Goal: Transaction & Acquisition: Purchase product/service

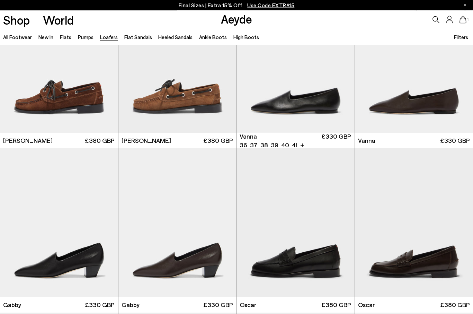
scroll to position [716, 0]
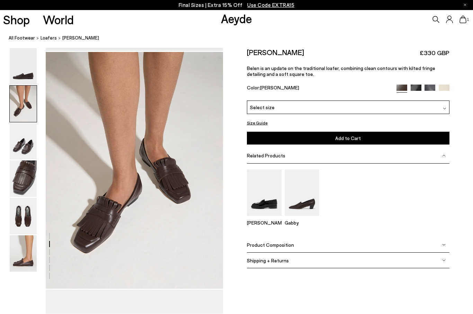
scroll to position [238, 0]
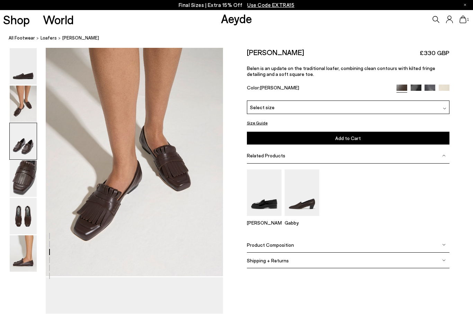
click at [25, 50] on img at bounding box center [23, 67] width 27 height 36
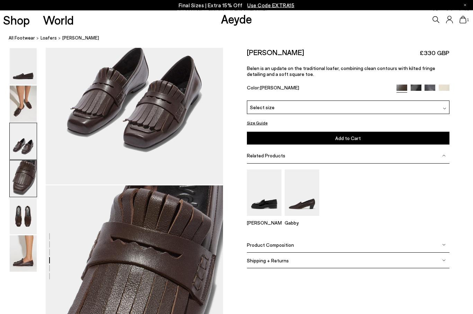
scroll to position [713, 0]
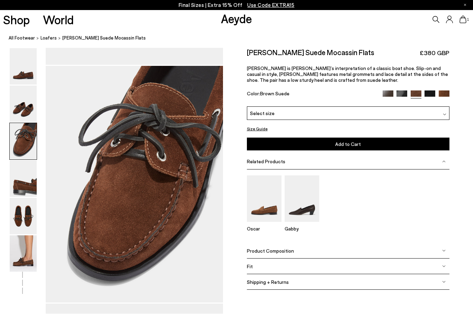
scroll to position [475, 0]
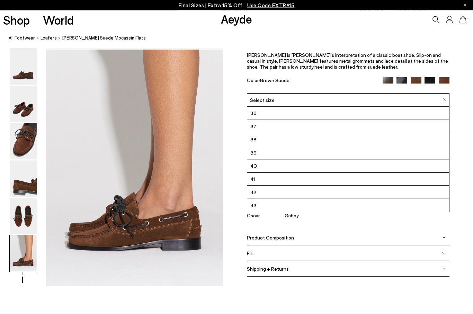
scroll to position [1187, 0]
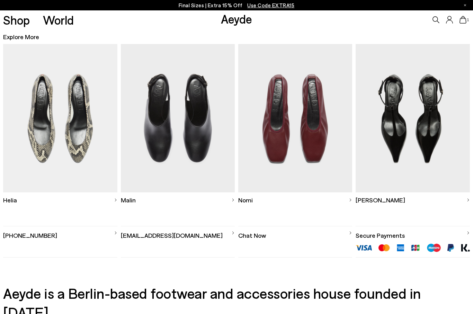
scroll to position [184, 0]
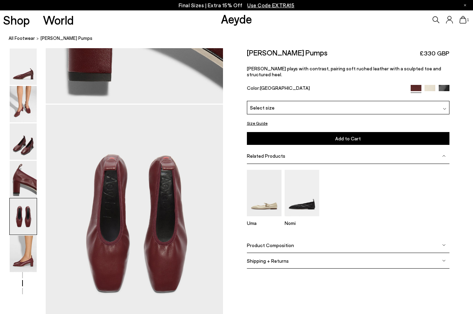
scroll to position [893, 0]
